Goal: Check status

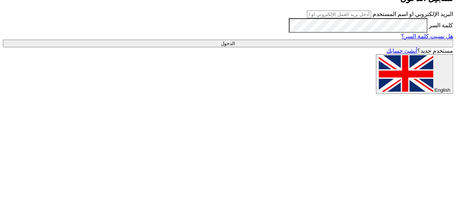
type input "abdelrahman.Gamal@itps-eg.com"
click at [355, 47] on input "الدخول" at bounding box center [228, 44] width 451 height 8
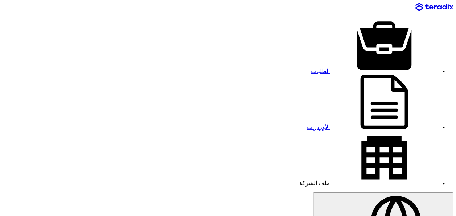
click at [373, 10] on img at bounding box center [435, 7] width 38 height 8
